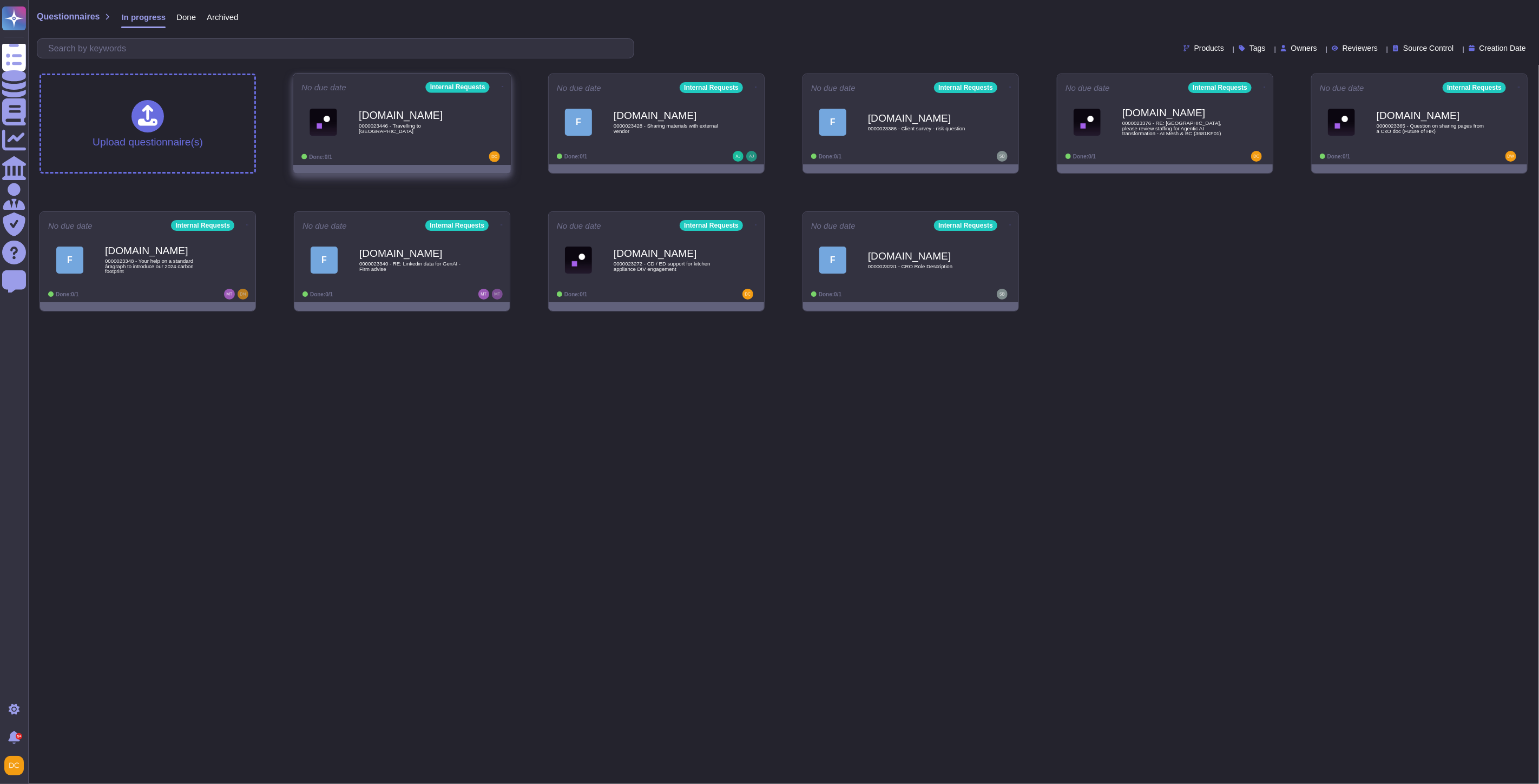
click at [413, 136] on div "[DOMAIN_NAME] 0000023446 - Travelling to [GEOGRAPHIC_DATA]" at bounding box center [413, 122] width 109 height 44
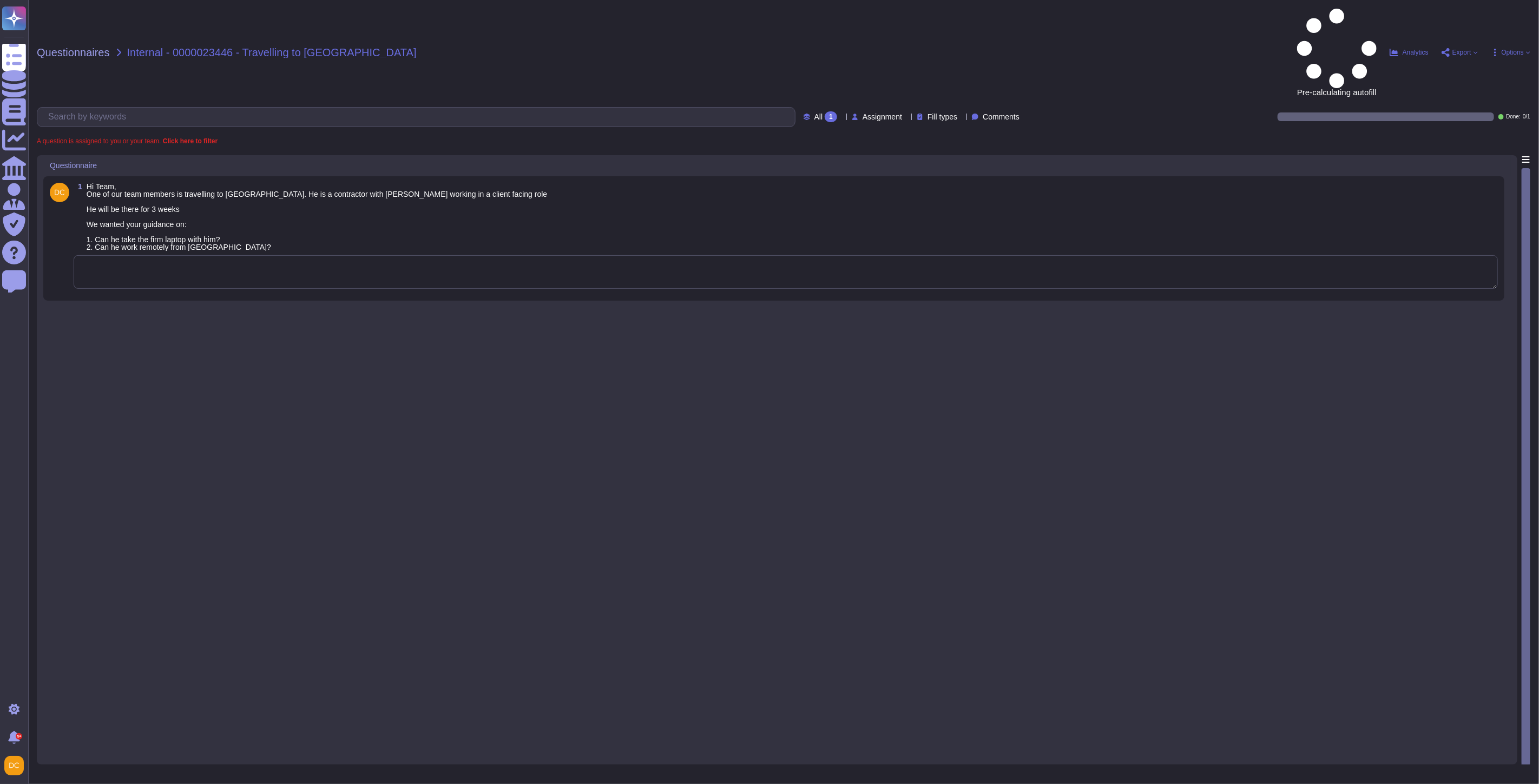
click at [274, 256] on textarea at bounding box center [785, 272] width 1424 height 33
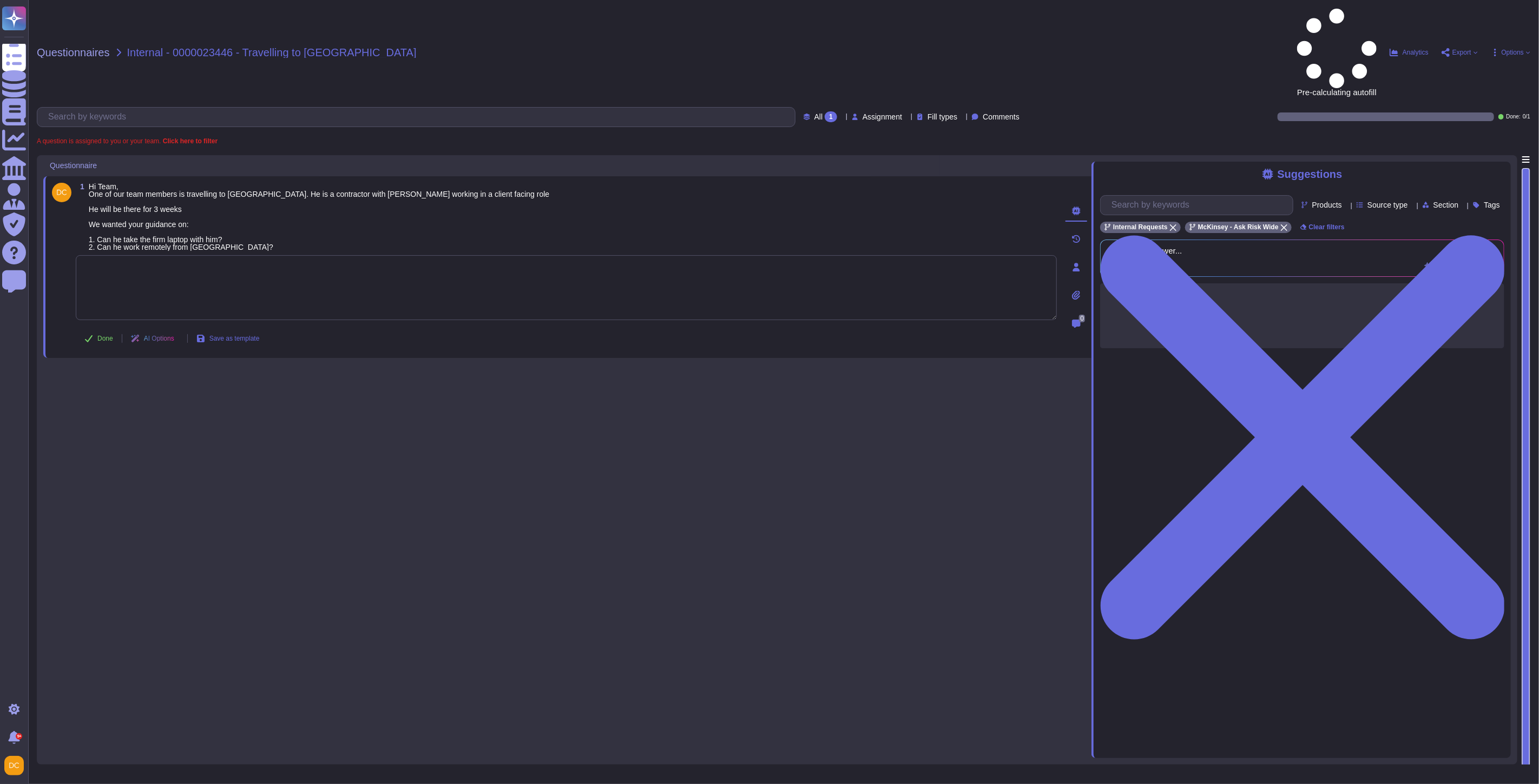
paste textarea "Thanks for the additional information, Since [PERSON_NAME] is an external worke…"
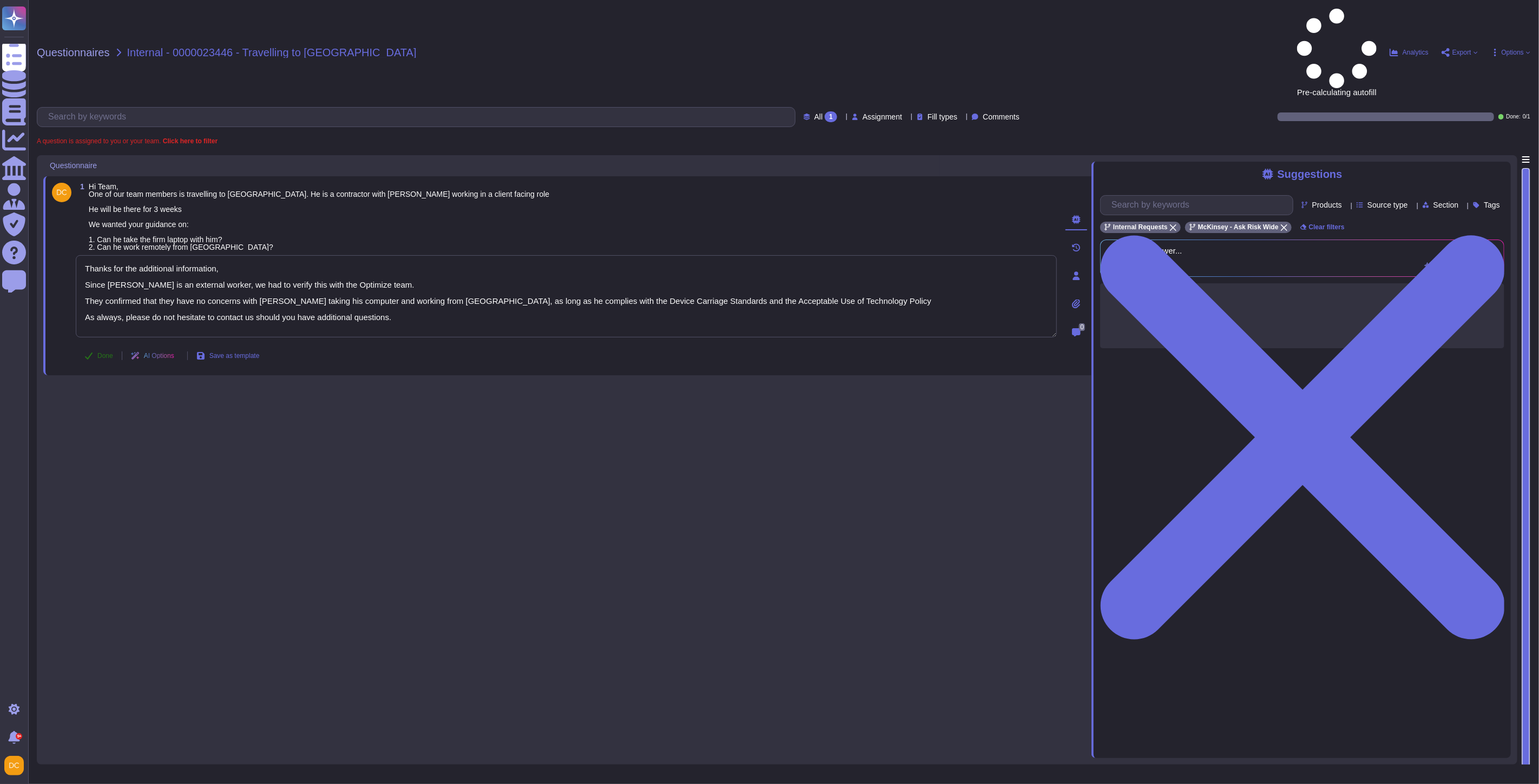
type textarea "Thanks for the additional information, Since [PERSON_NAME] is an external worke…"
click at [89, 353] on icon at bounding box center [88, 356] width 7 height 7
